Goal: Task Accomplishment & Management: Use online tool/utility

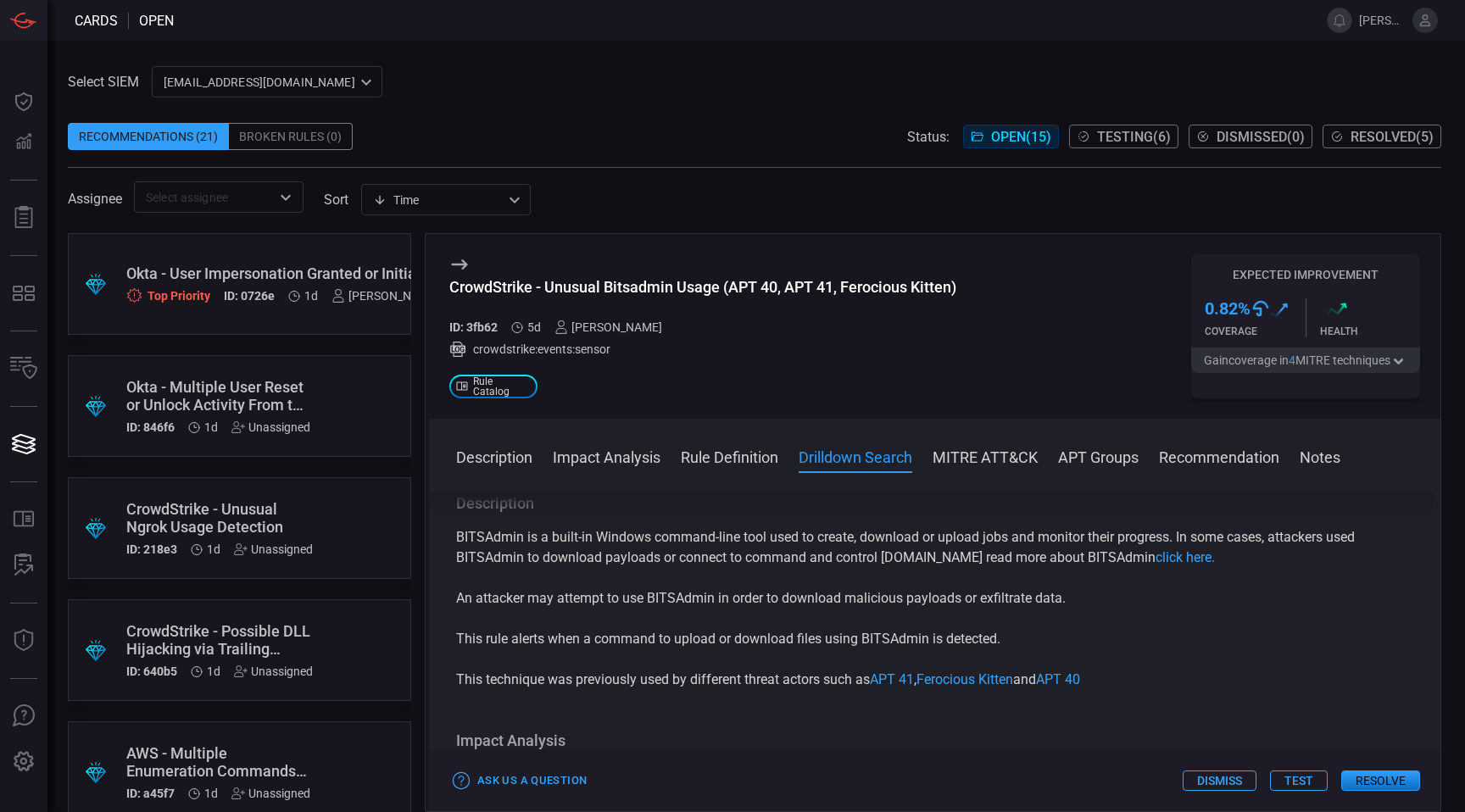
scroll to position [577, 0]
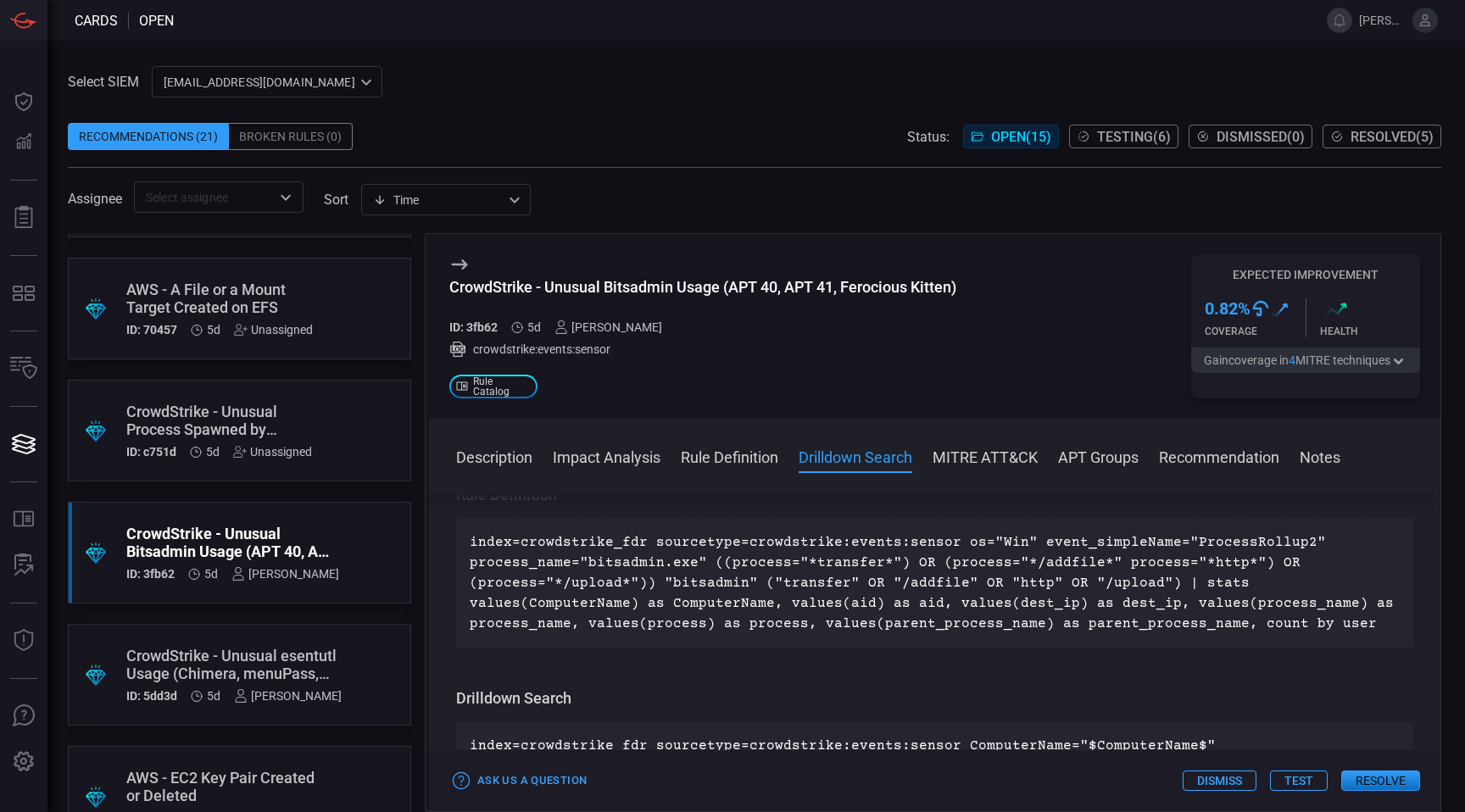
click at [345, 715] on div ".suggested_cards_icon{fill:url(#suggested_cards_icon);} CrowdStrike - Unusual e…" at bounding box center [239, 675] width 344 height 102
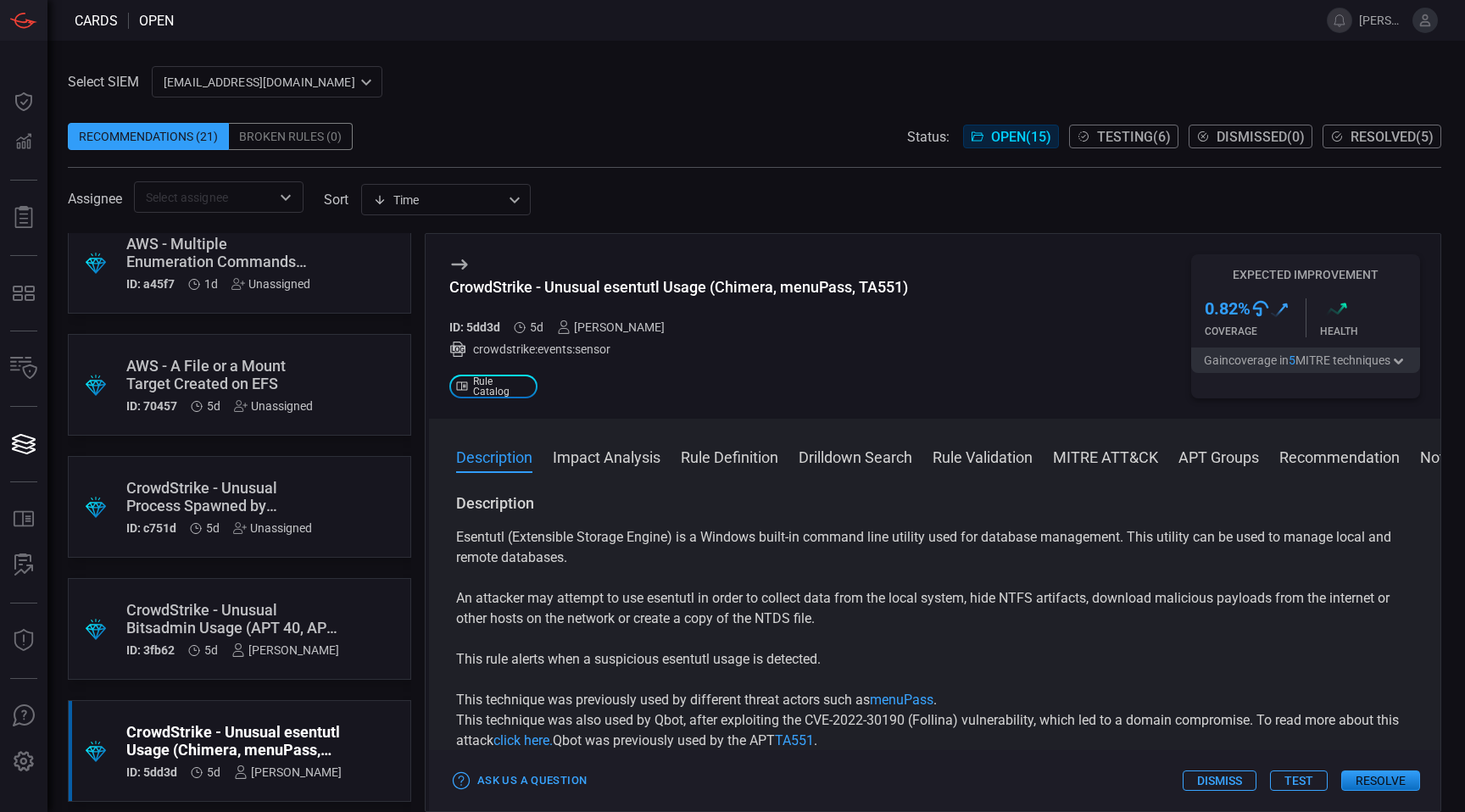
scroll to position [313, 0]
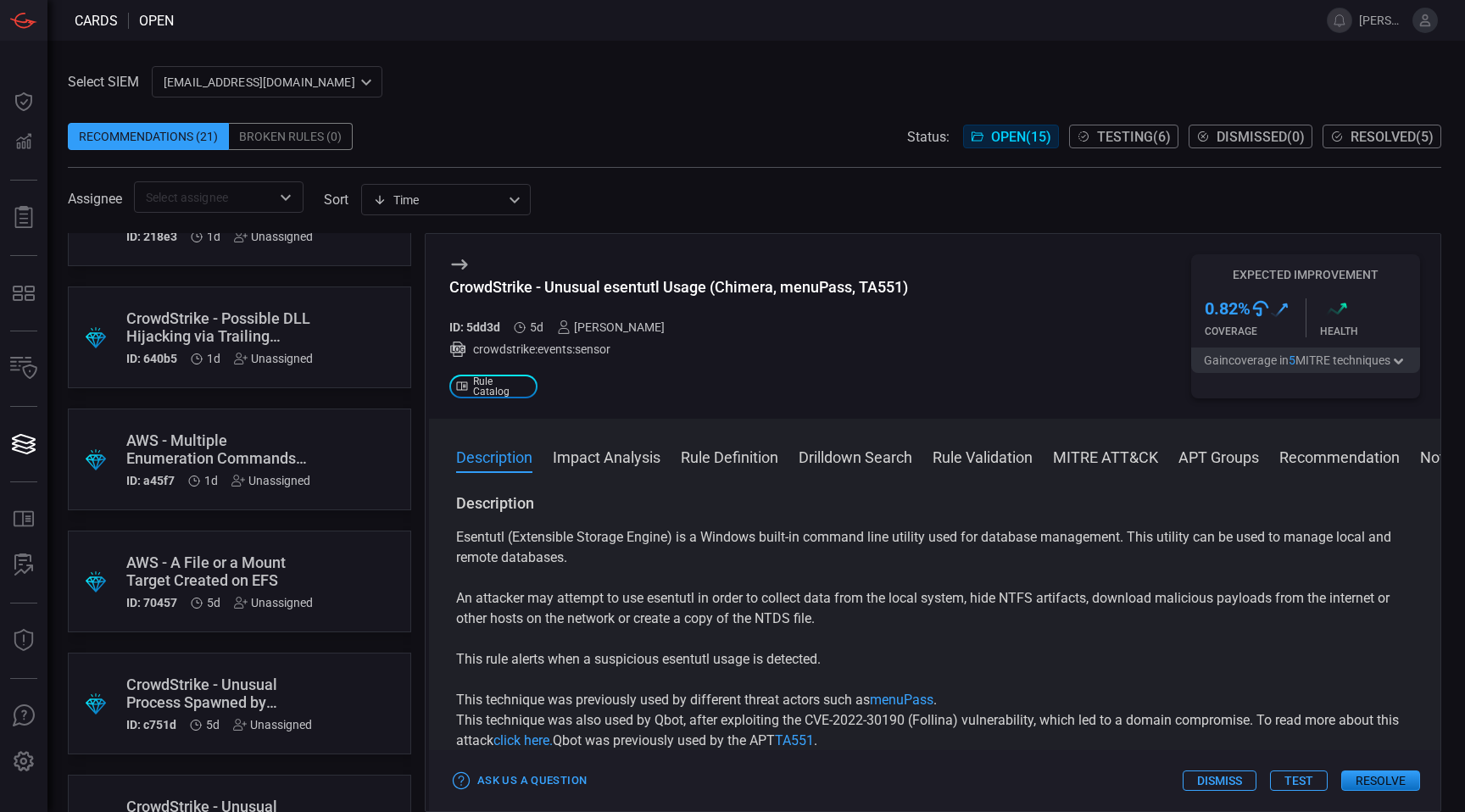
click at [322, 678] on div ".suggested_cards_icon{fill:url(#suggested_cards_icon);} CrowdStrike - Unusual P…" at bounding box center [239, 704] width 344 height 102
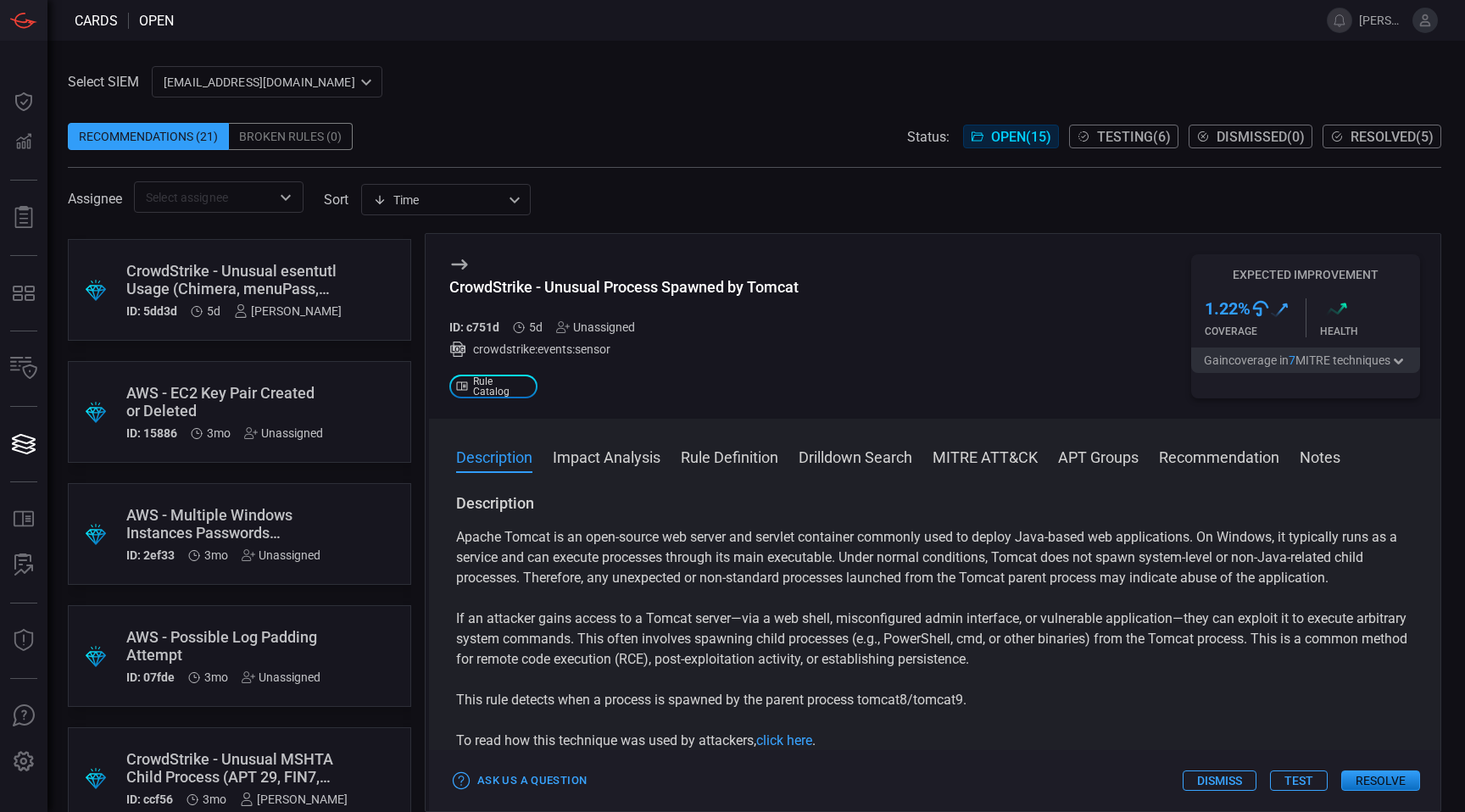
scroll to position [856, 0]
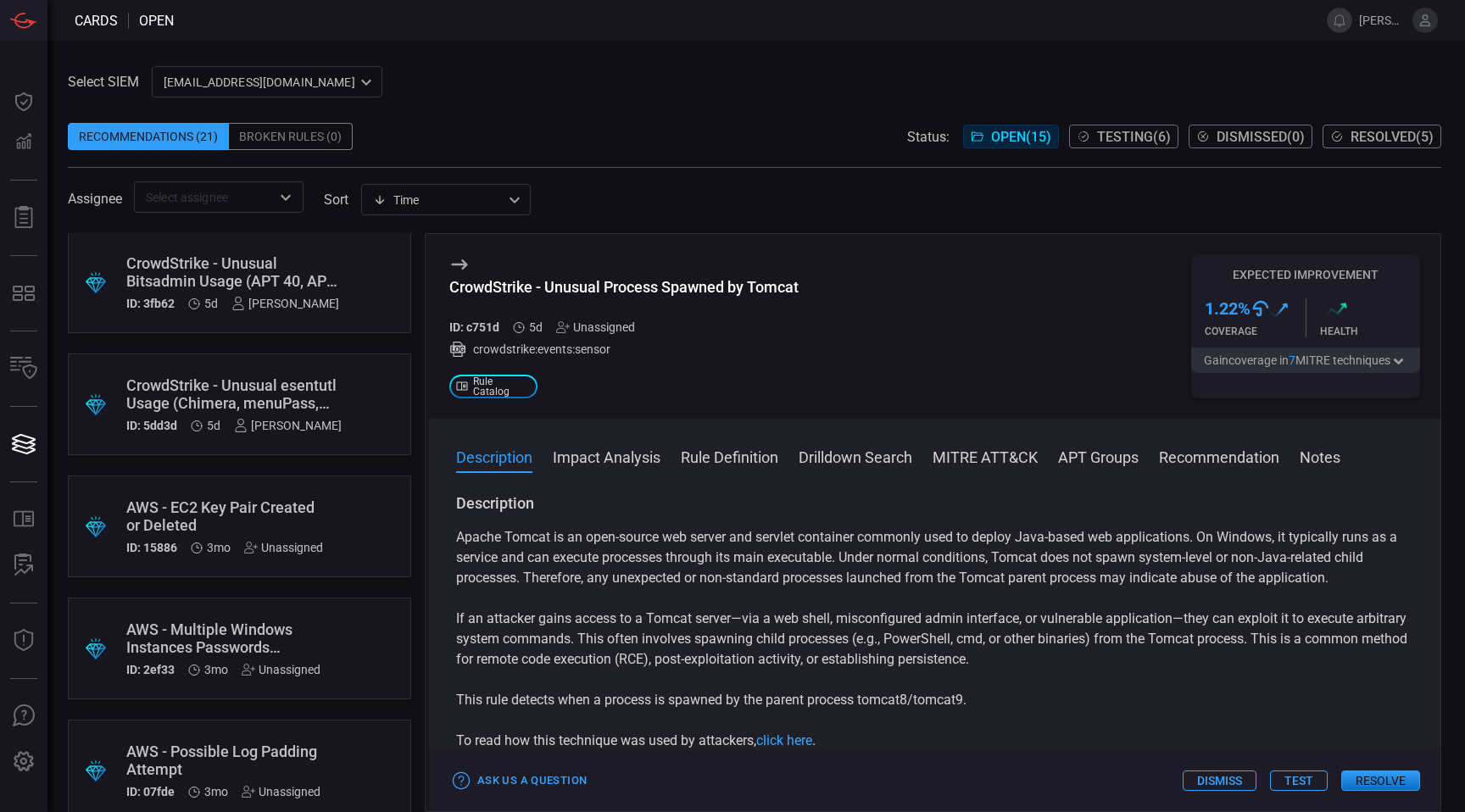
click at [1100, 139] on span "Testing ( 6 )" at bounding box center [1134, 137] width 74 height 16
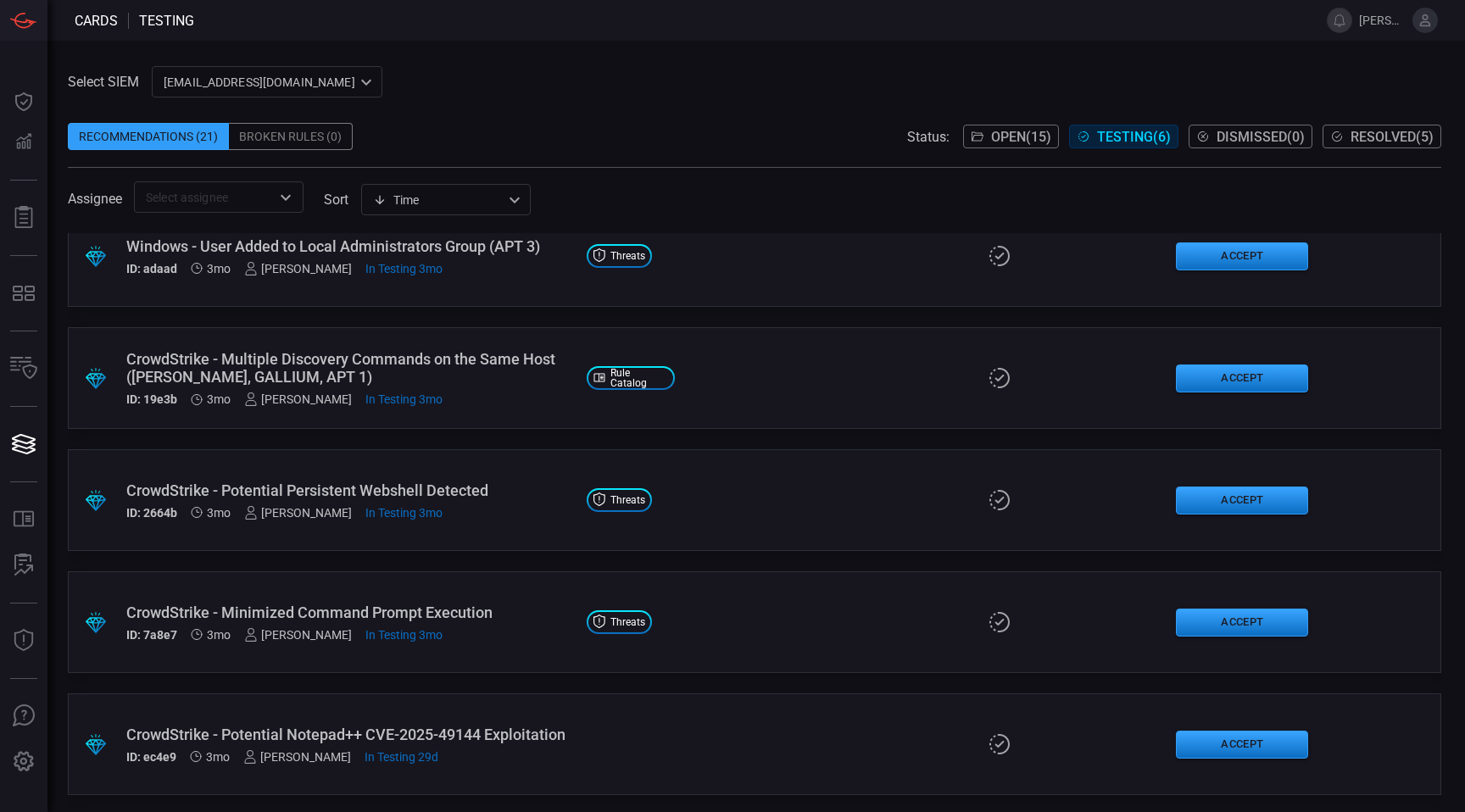
scroll to position [154, 0]
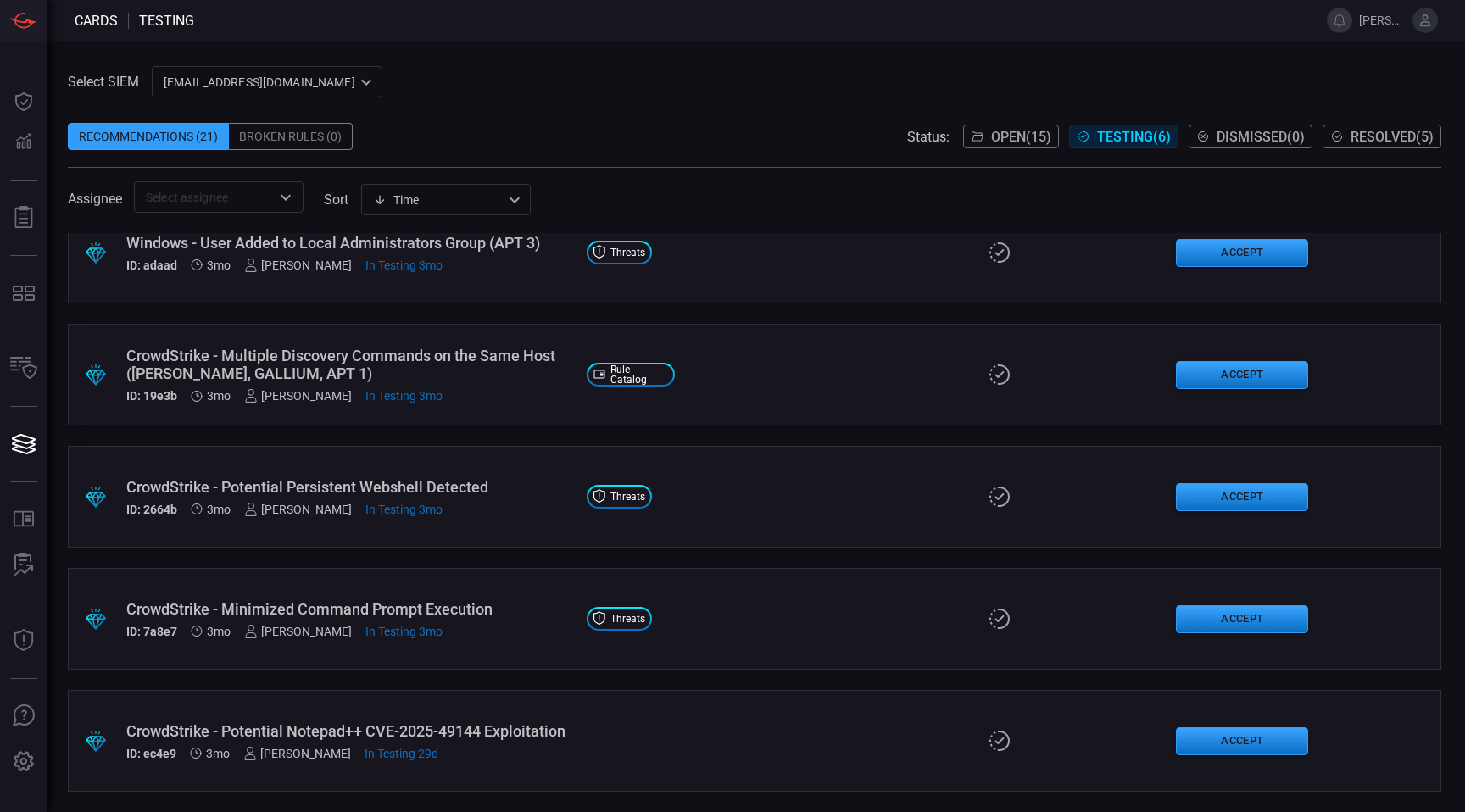
click at [331, 724] on div "CrowdStrike - Potential Notepad++ CVE-2025-49144 Exploitation" at bounding box center [349, 731] width 447 height 18
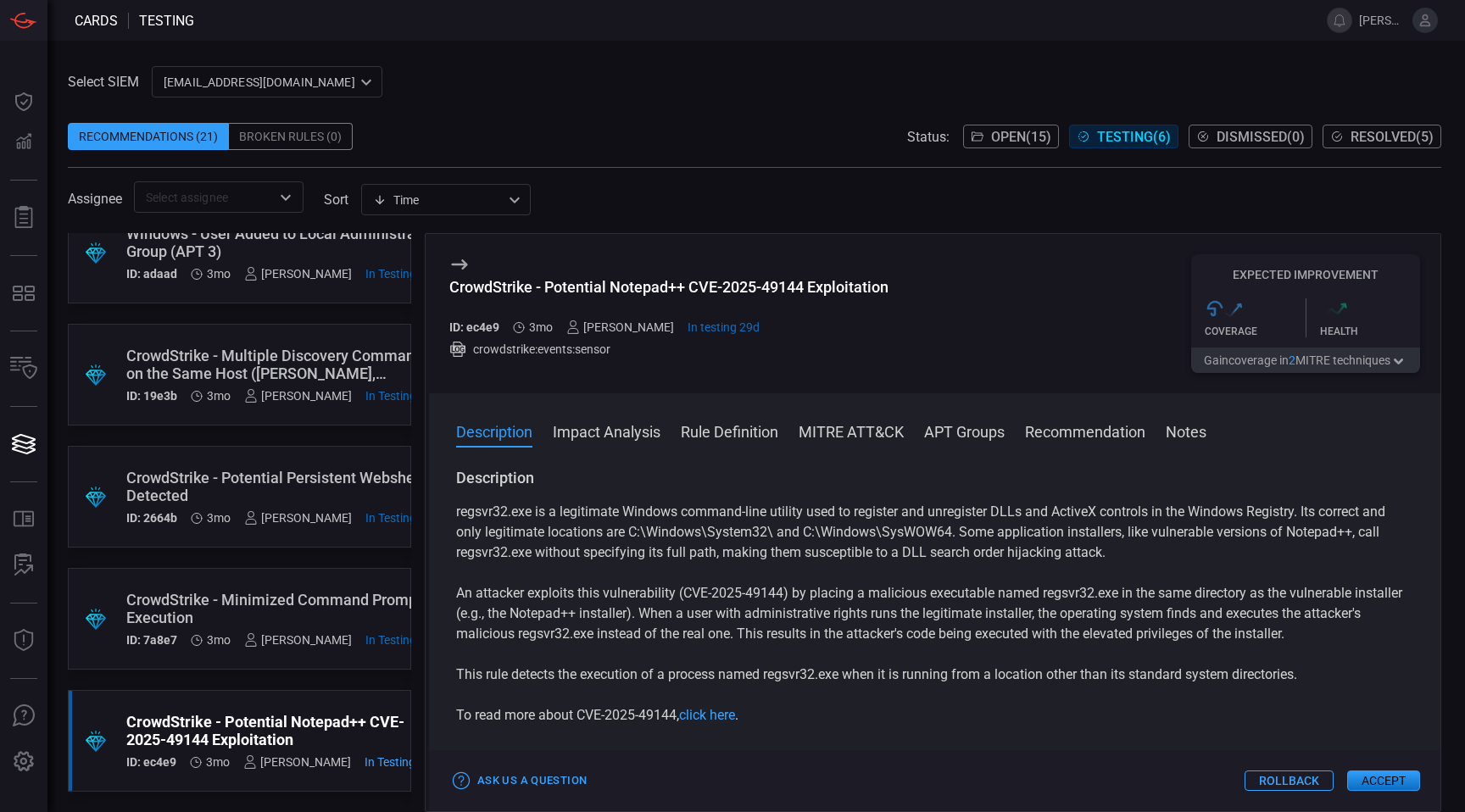
click at [675, 290] on div "CrowdStrike - Potential Notepad++ CVE-2025-49144 Exploitation" at bounding box center [669, 287] width 439 height 18
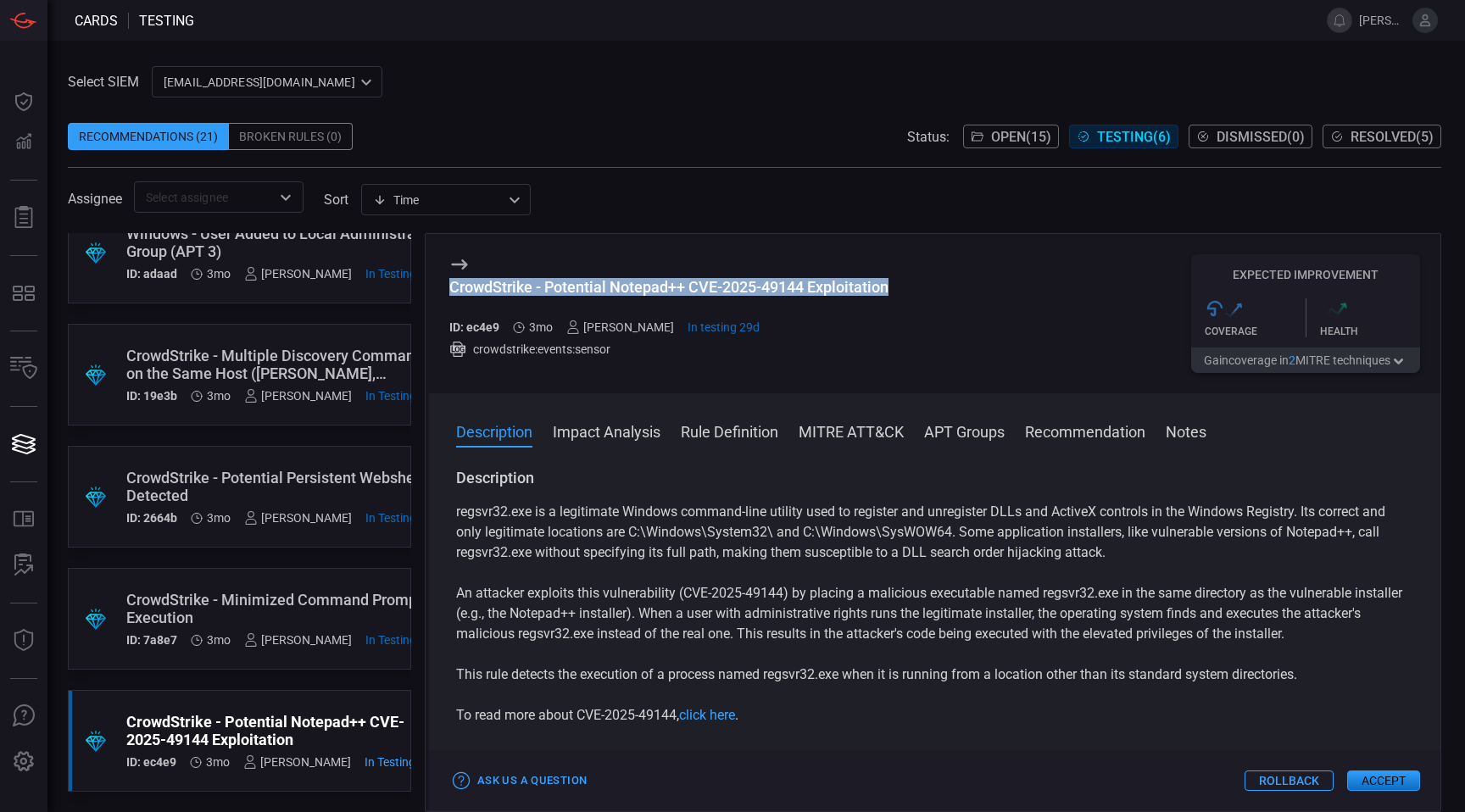
click at [675, 290] on div "CrowdStrike - Potential Notepad++ CVE-2025-49144 Exploitation" at bounding box center [669, 287] width 439 height 18
copy div "CrowdStrike - Potential Notepad++ CVE-2025-49144 Exploitation"
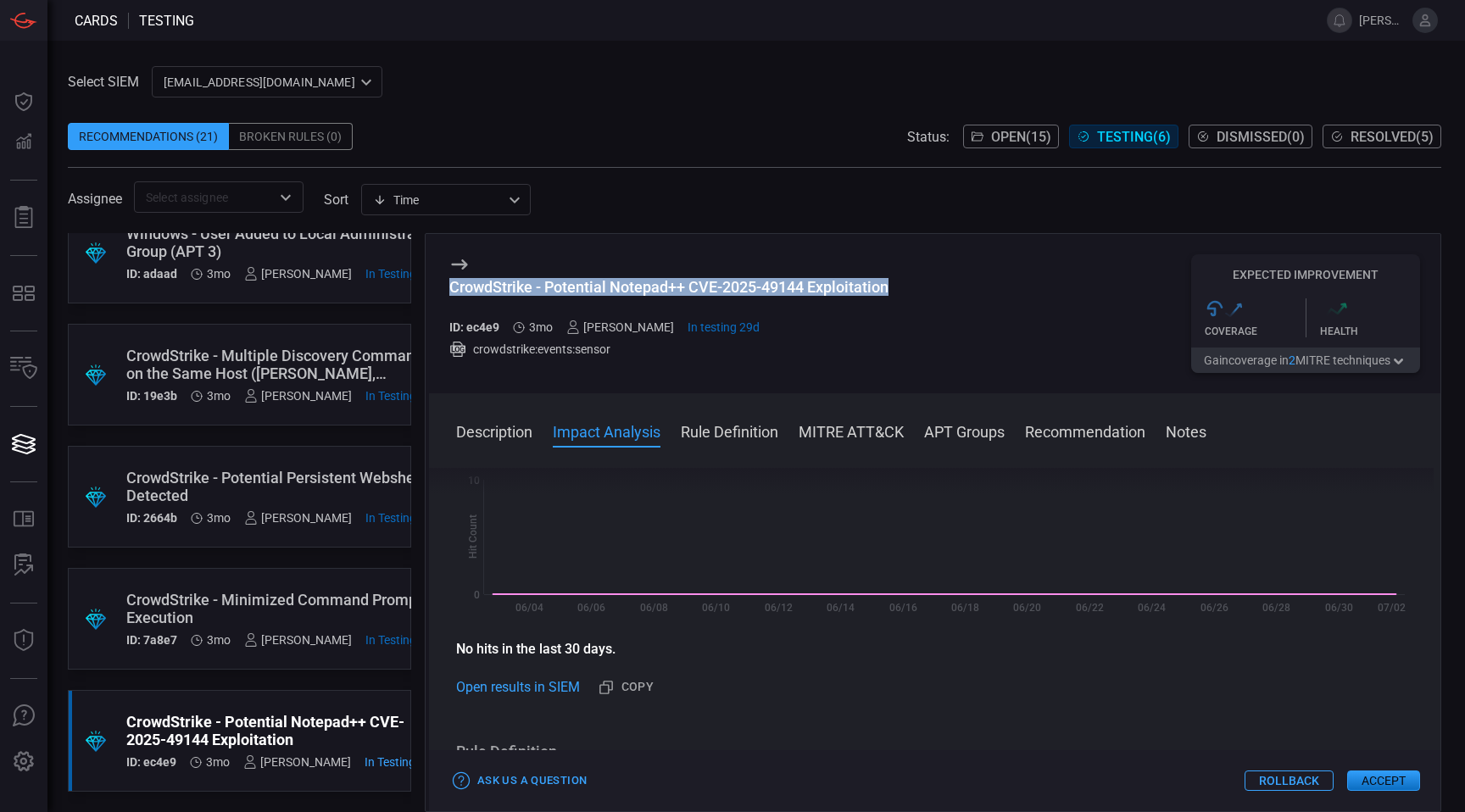
scroll to position [408, 0]
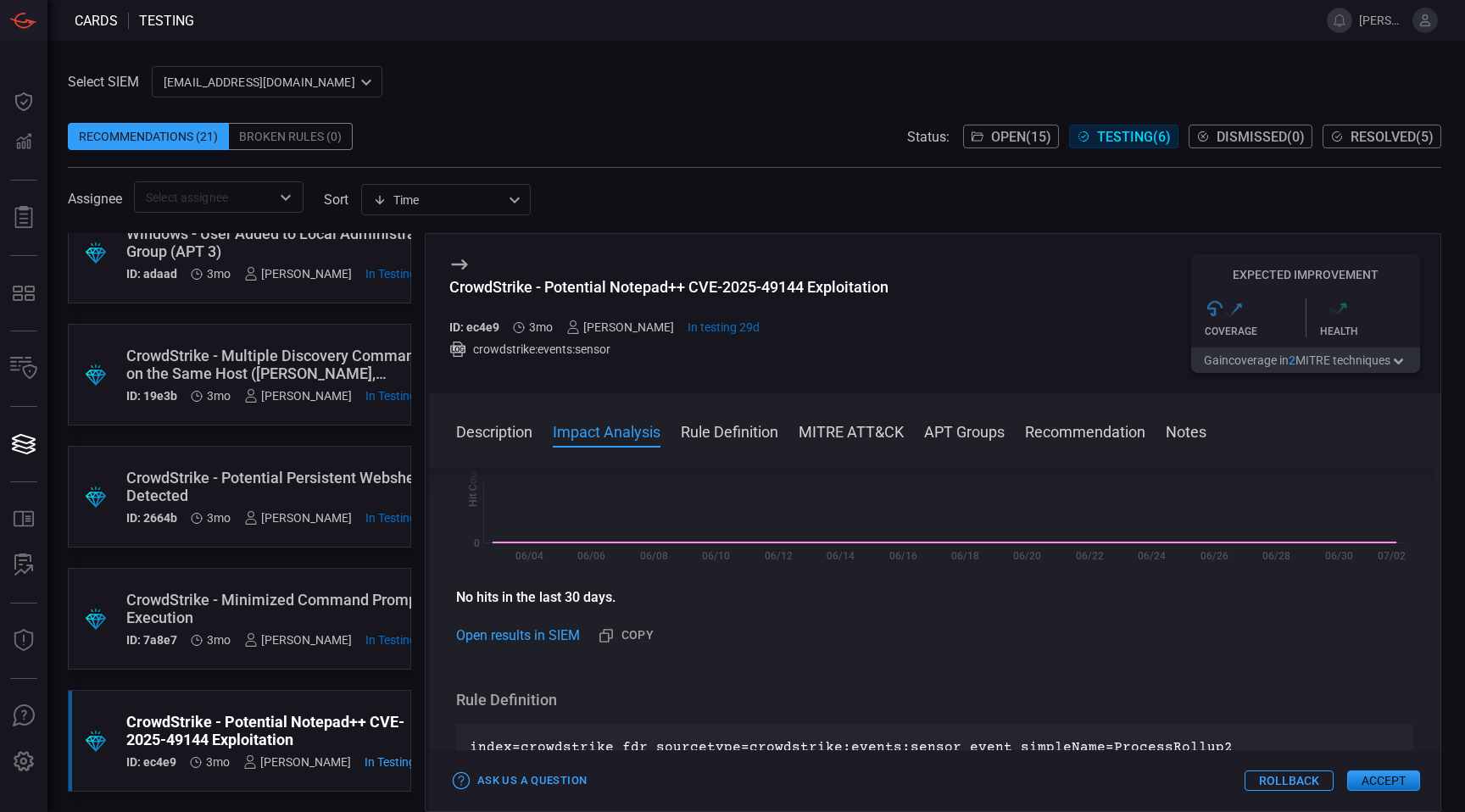
click at [304, 616] on div "CrowdStrike - Minimized Command Prompt Execution" at bounding box center [284, 609] width 316 height 36
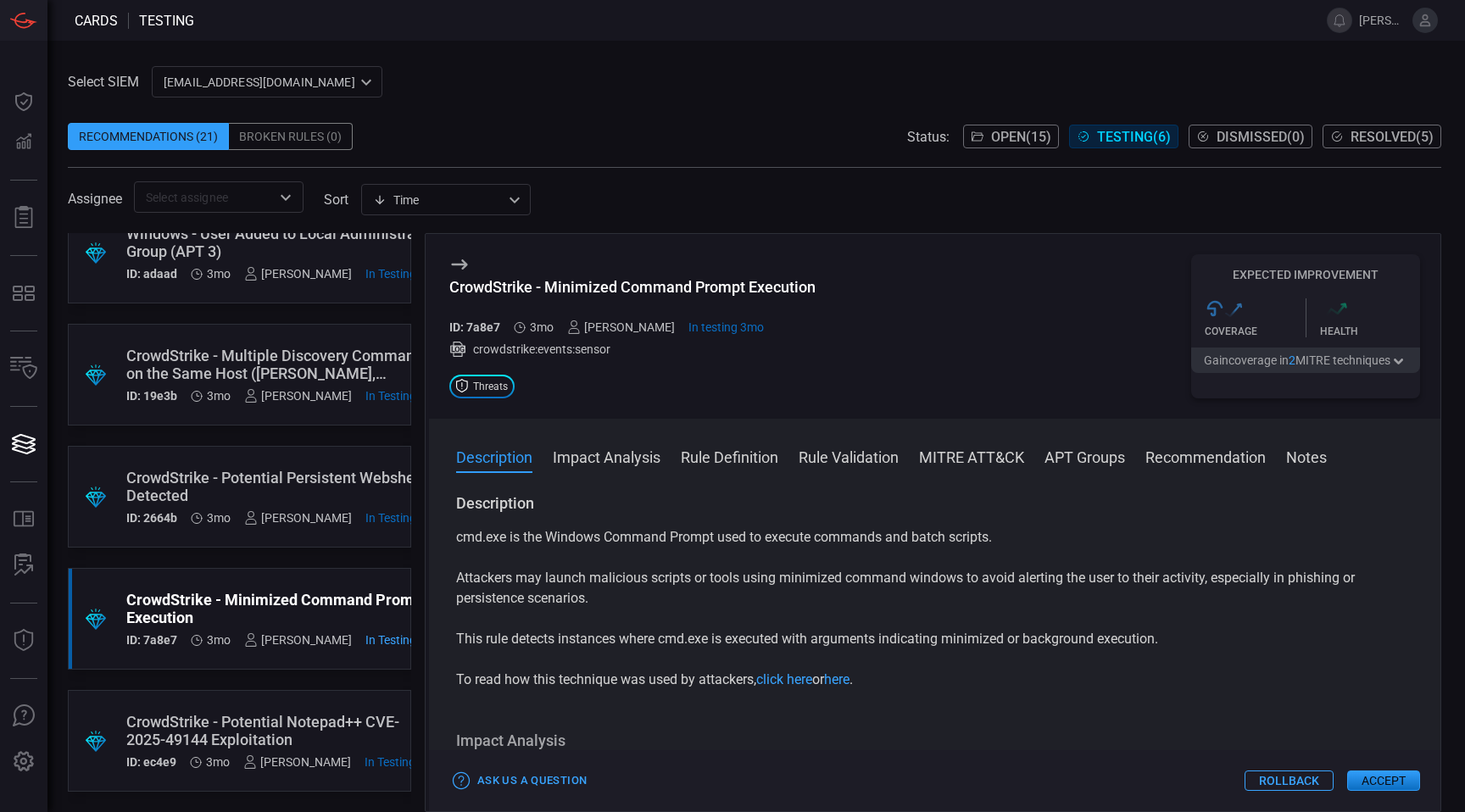
click at [255, 484] on div "CrowdStrike - Potential Persistent Webshell Detected" at bounding box center [284, 487] width 316 height 36
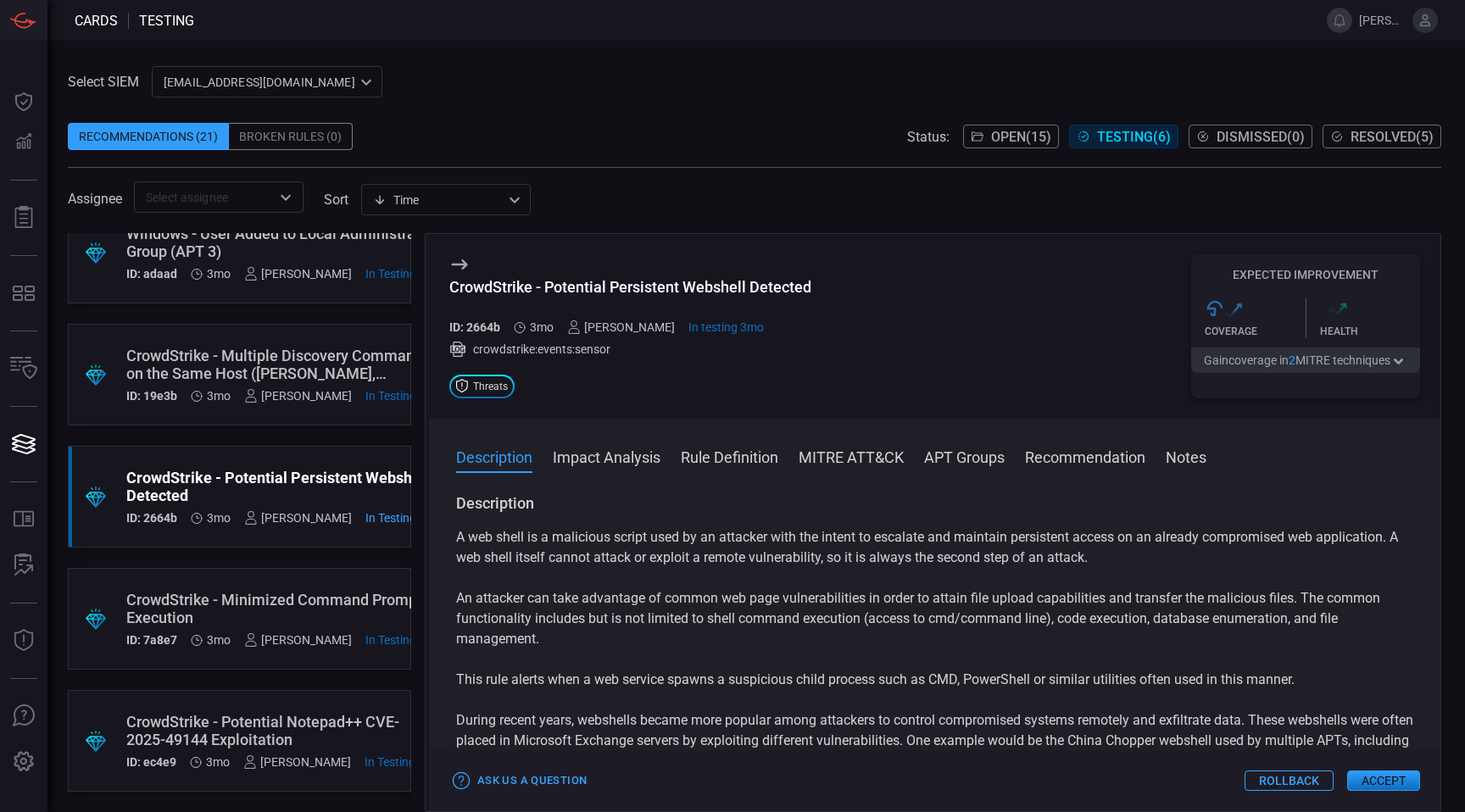
click at [284, 362] on div "CrowdStrike - Multiple Discovery Commands on the Same Host ([PERSON_NAME], GALL…" at bounding box center [284, 364] width 316 height 36
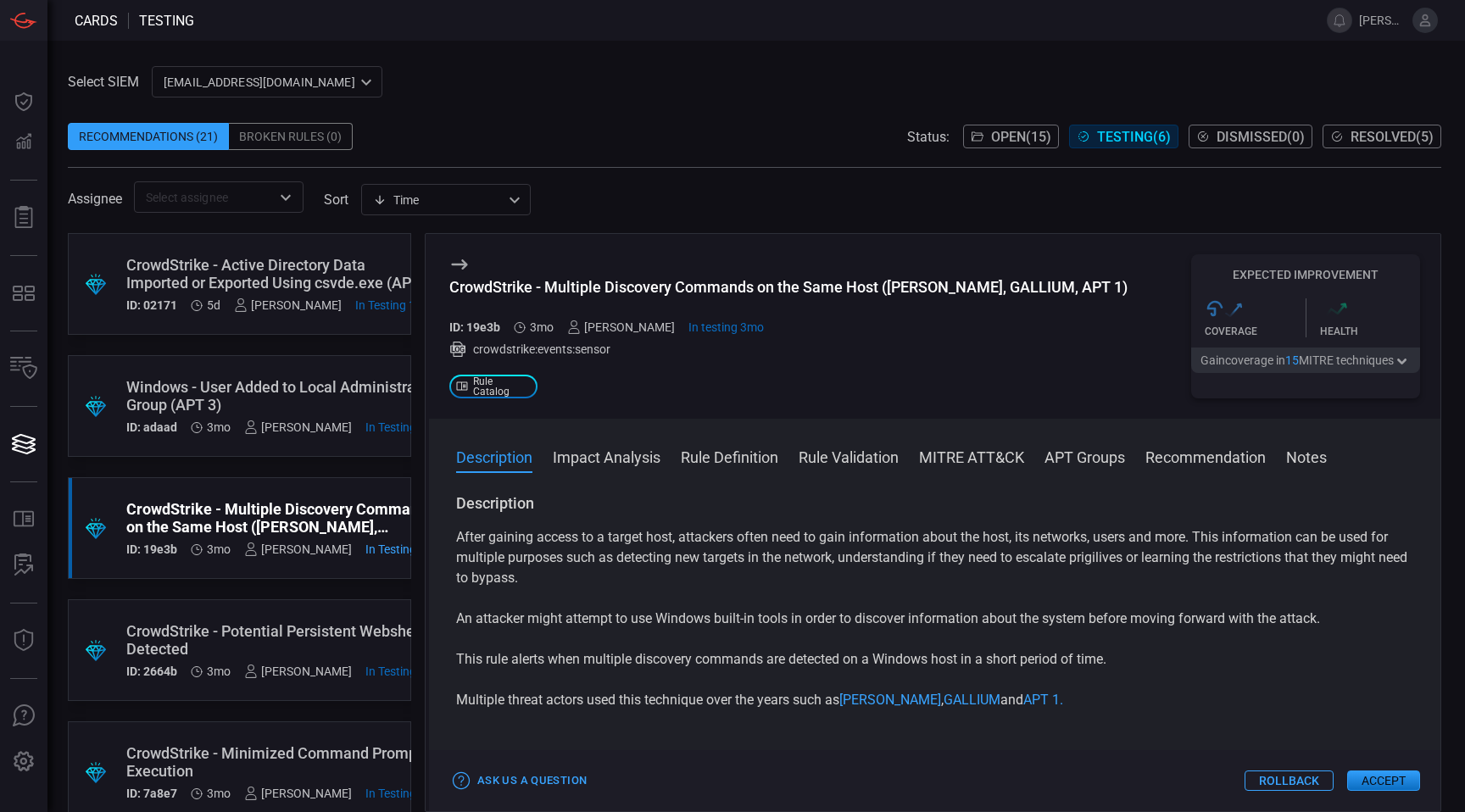
click at [287, 286] on div "CrowdStrike - Active Directory Data Imported or Exported Using csvde.exe (APT 1…" at bounding box center [277, 274] width 303 height 36
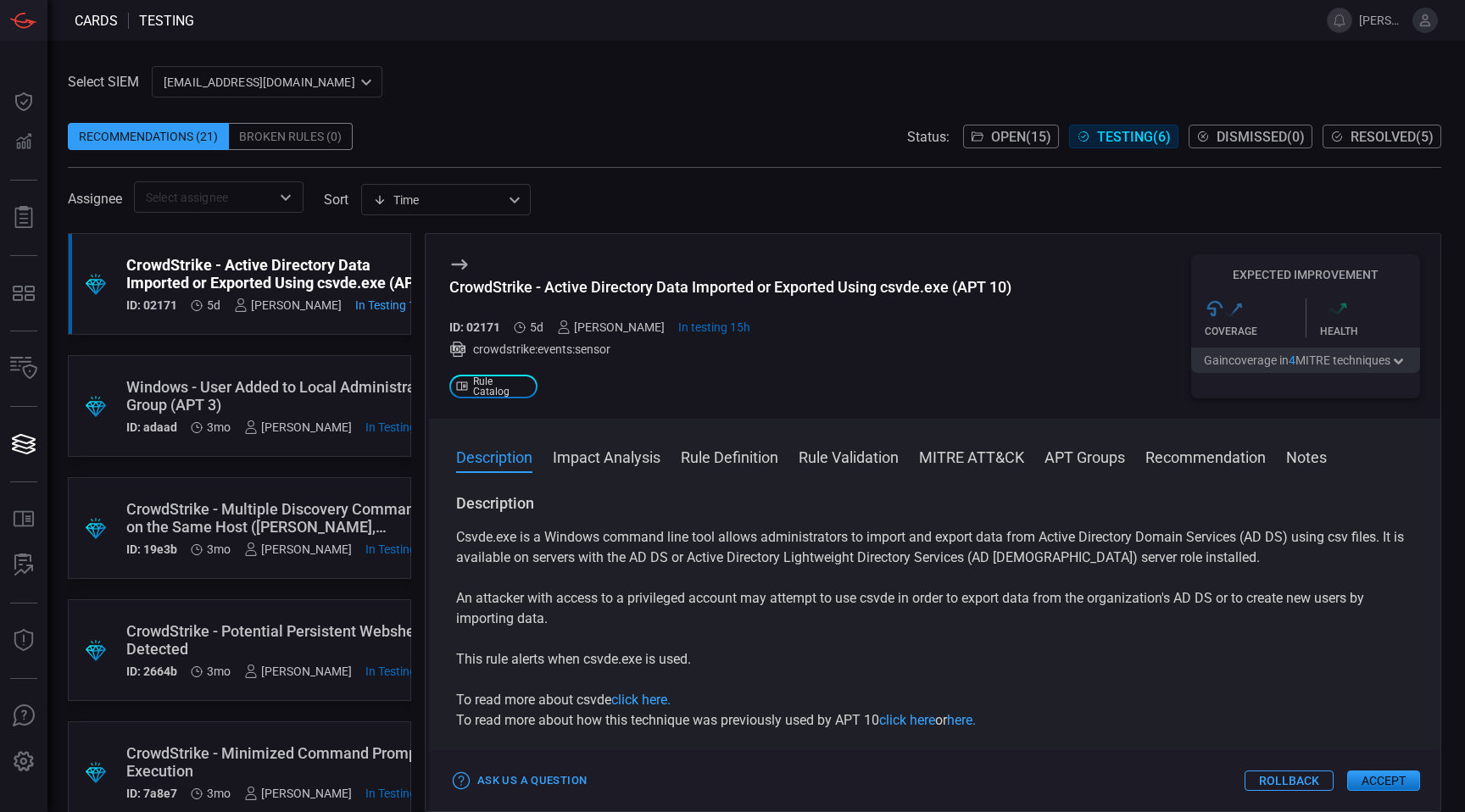
click at [741, 286] on div "CrowdStrike - Active Directory Data Imported or Exported Using csvde.exe (APT 1…" at bounding box center [730, 287] width 562 height 18
click at [741, 288] on div "CrowdStrike - Active Directory Data Imported or Exported Using csvde.exe (APT 1…" at bounding box center [730, 287] width 562 height 18
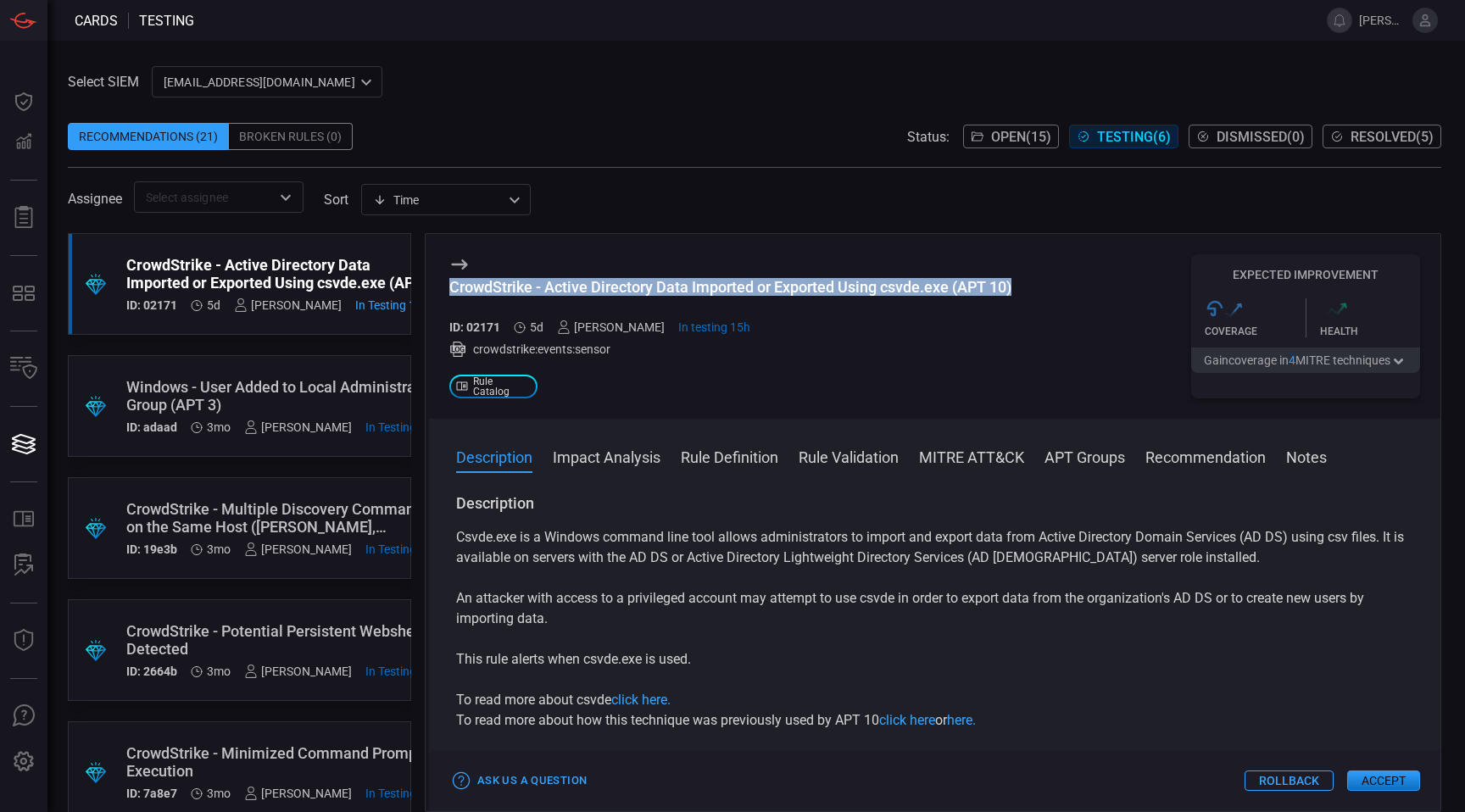
click at [741, 288] on div "CrowdStrike - Active Directory Data Imported or Exported Using csvde.exe (APT 1…" at bounding box center [730, 287] width 562 height 18
copy div "CrowdStrike - Active Directory Data Imported or Exported Using csvde.exe (APT 1…"
click at [1014, 134] on span "Open ( 15 )" at bounding box center [1022, 137] width 60 height 16
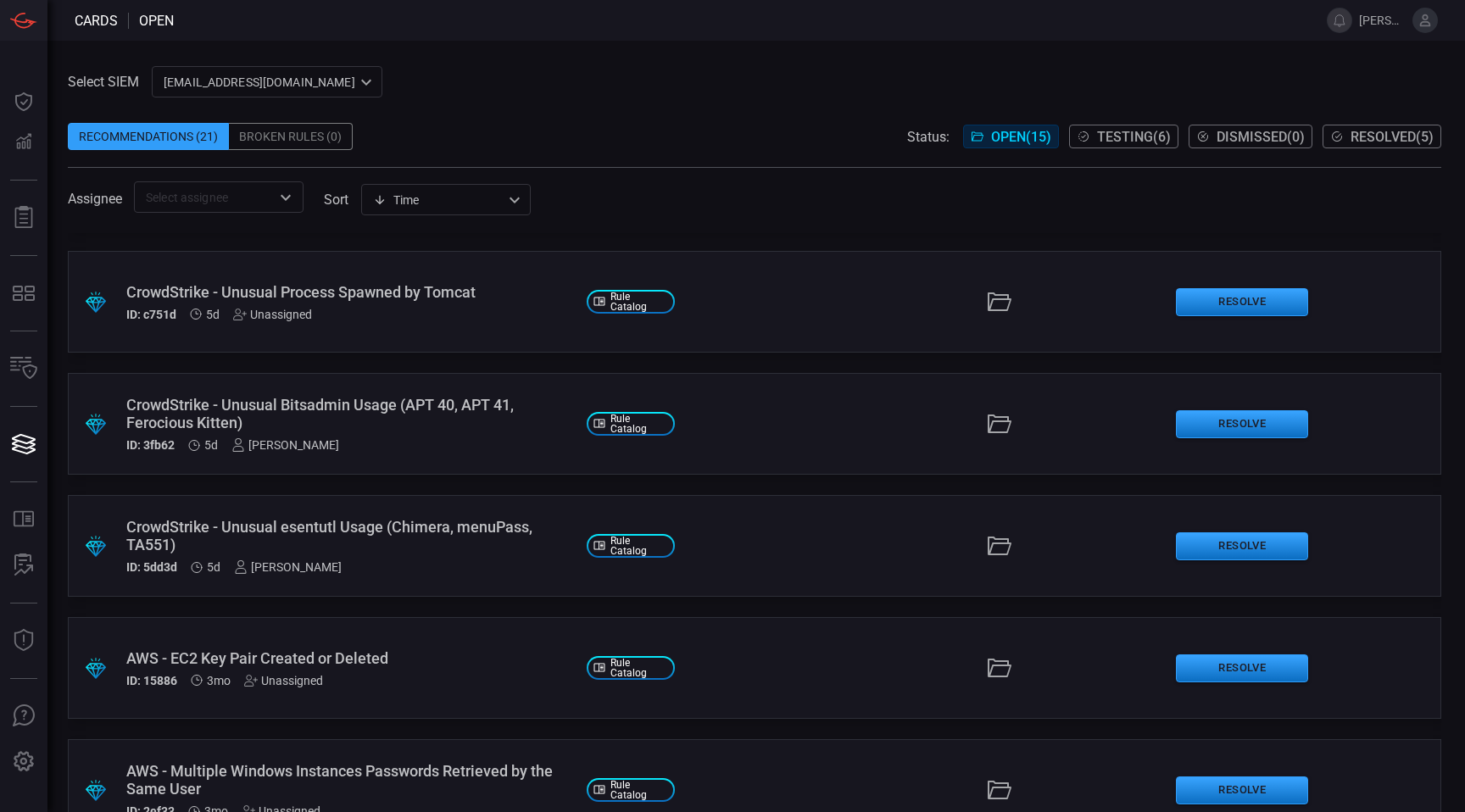
scroll to position [705, 0]
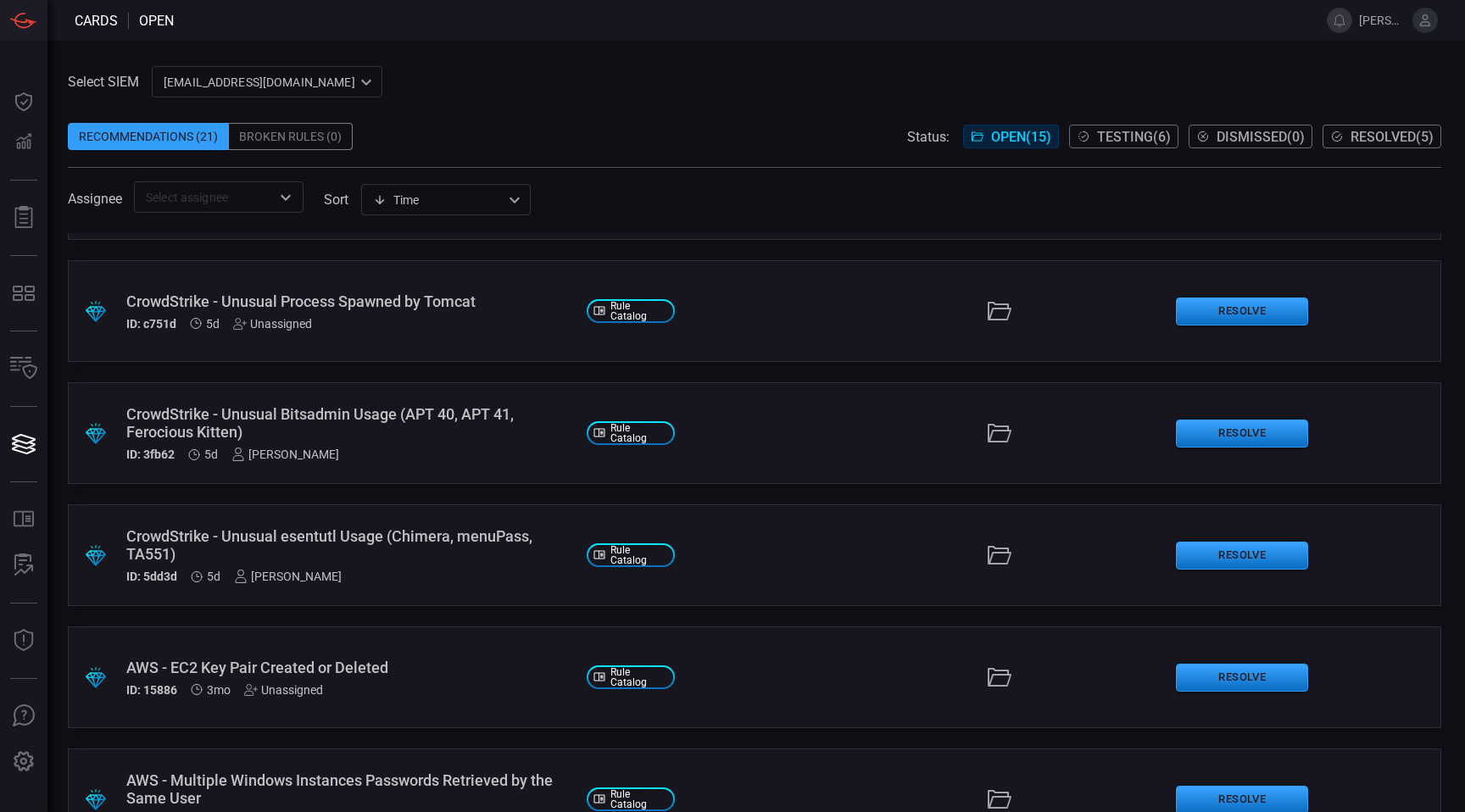
click at [843, 394] on div ".suggested_cards_icon{fill:url(#suggested_cards_icon);} CrowdStrike - Unusual B…" at bounding box center [754, 433] width 1373 height 102
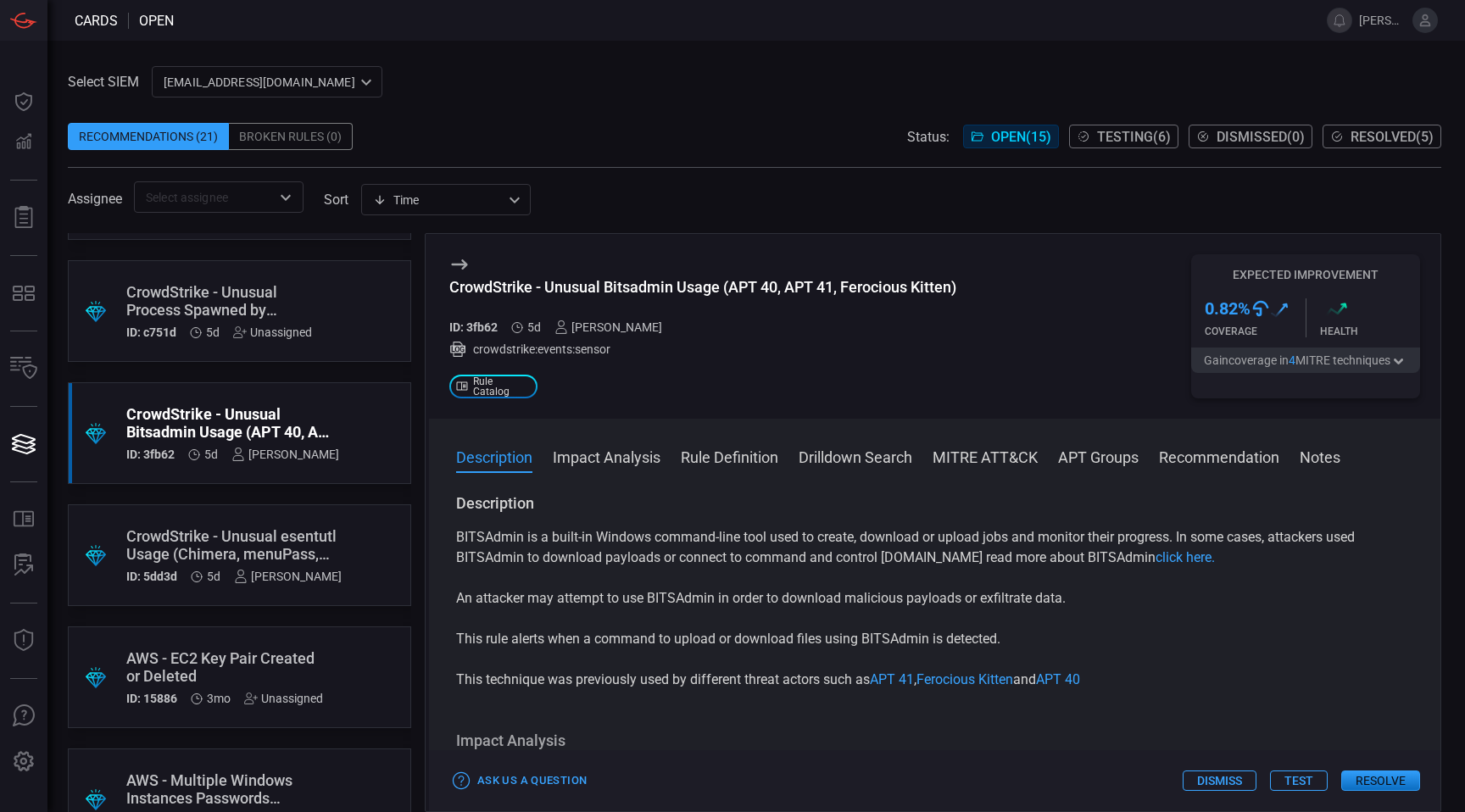
click at [1302, 789] on button "Test" at bounding box center [1299, 781] width 58 height 20
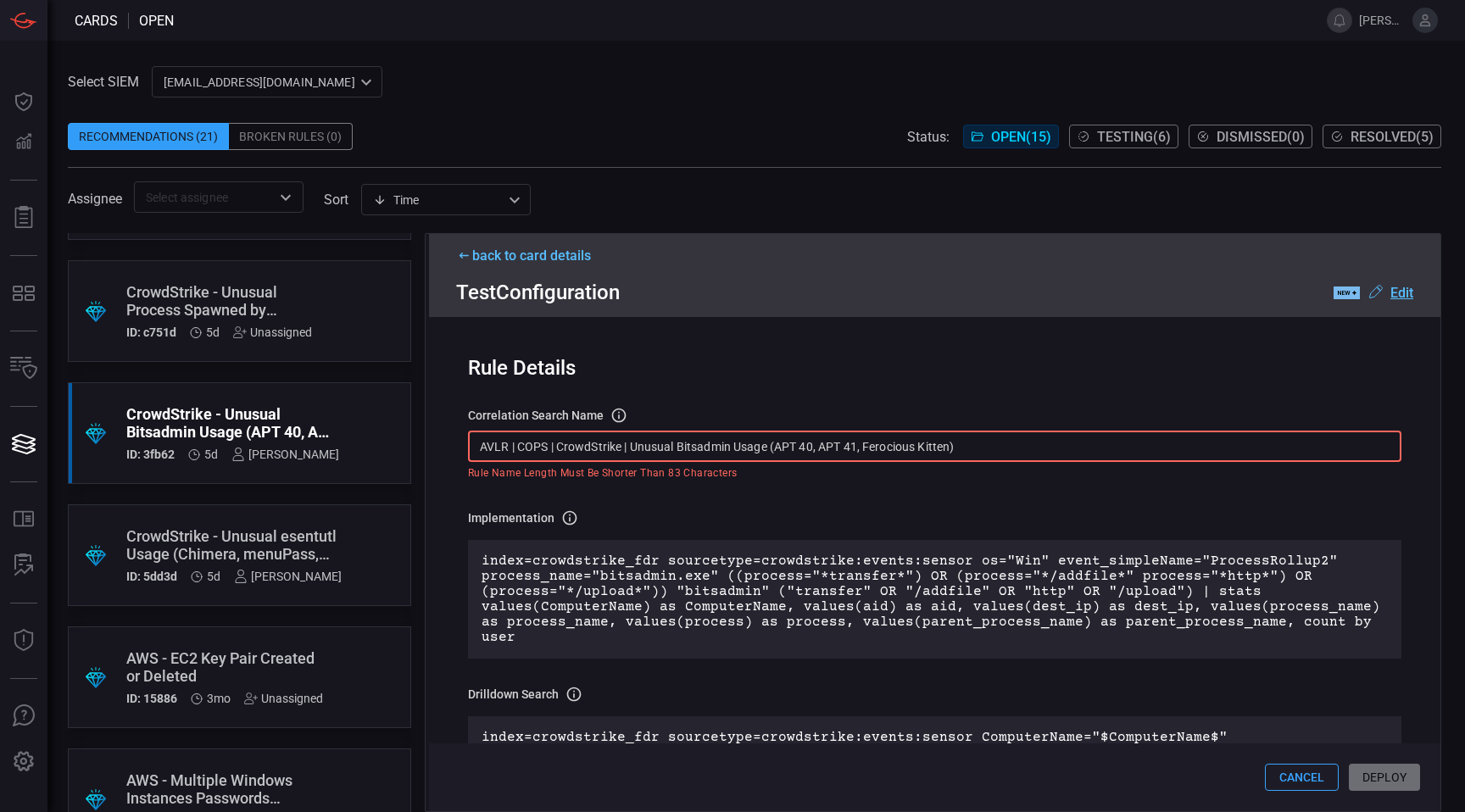
drag, startPoint x: 967, startPoint y: 447, endPoint x: 776, endPoint y: 450, distance: 191.0
click at [775, 450] on input "AVLR | COPS | CrowdStrike | Unusual Bitsadmin Usage (APT 40, APT 41, Ferocious …" at bounding box center [935, 446] width 934 height 31
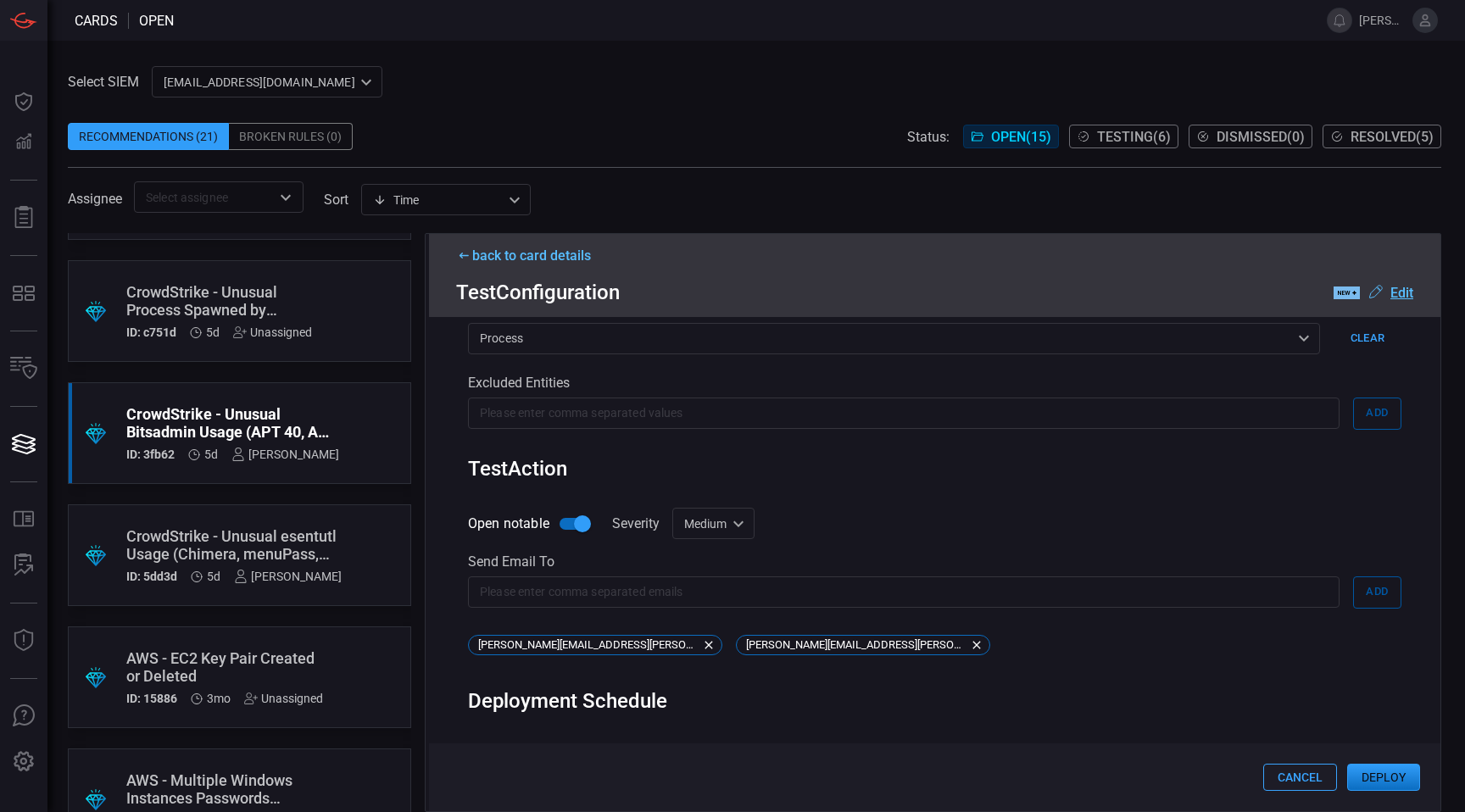
scroll to position [885, 0]
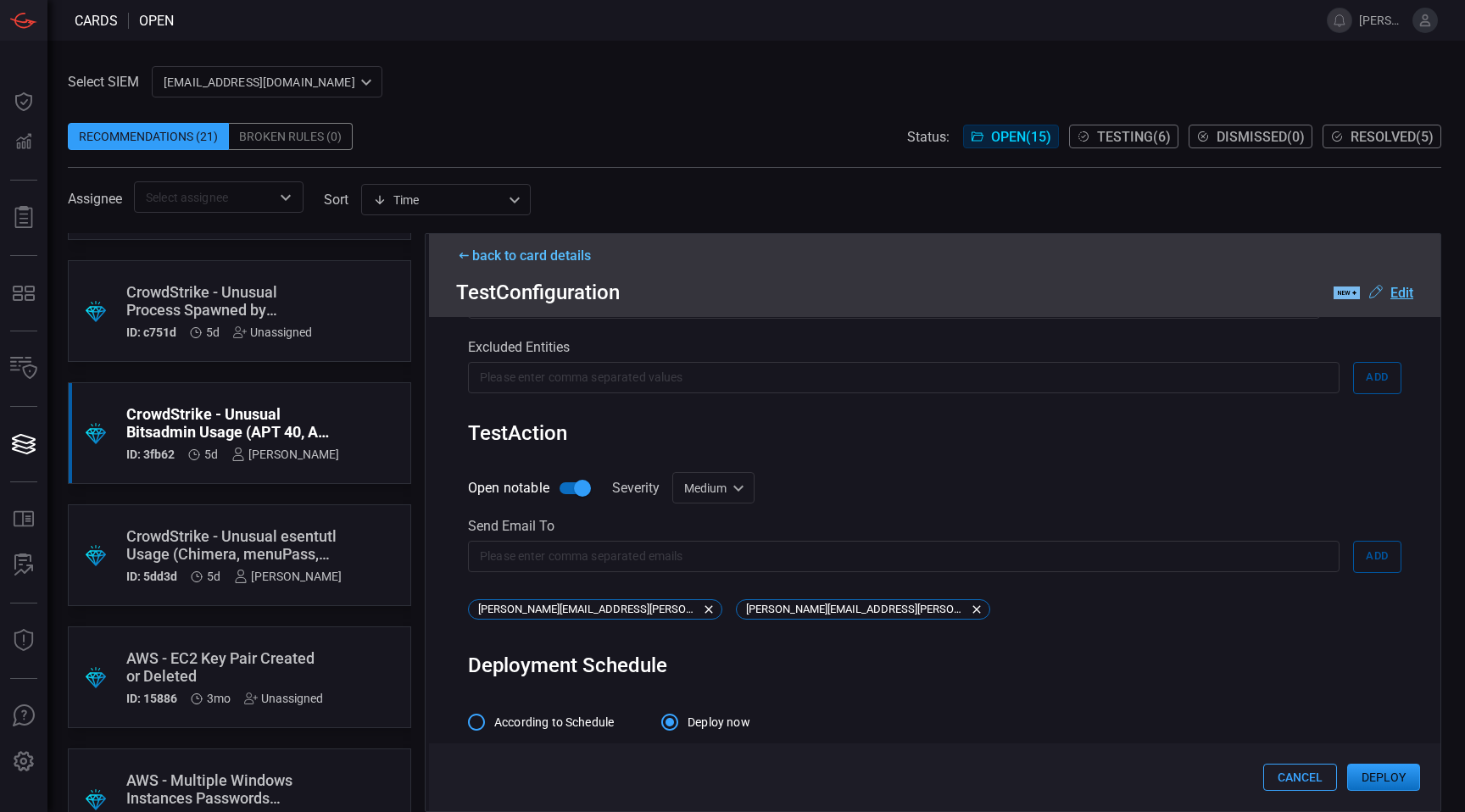
type input "AVLR | COPS | CrowdStrike | Unusual Bitsadmin Usage"
click at [1399, 781] on button "Deploy" at bounding box center [1384, 777] width 73 height 28
